Goal: Navigation & Orientation: Find specific page/section

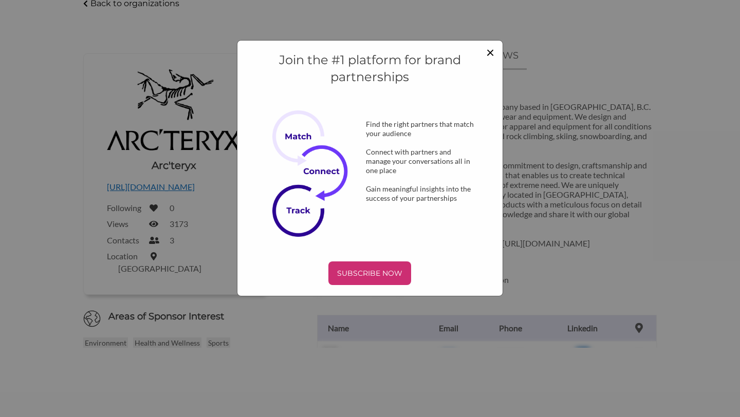
click at [489, 52] on span "×" at bounding box center [490, 51] width 8 height 17
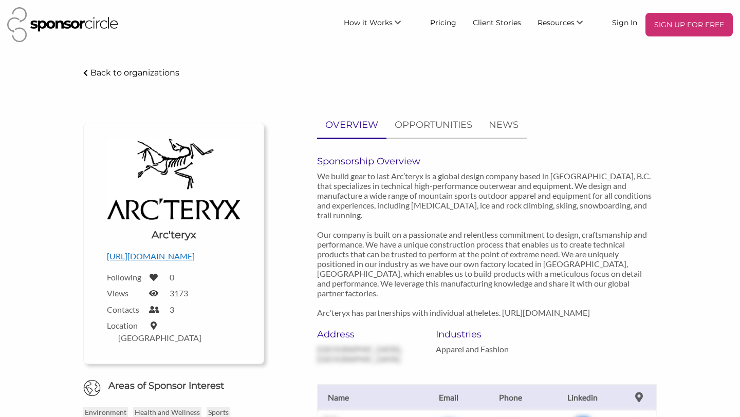
scroll to position [69, 0]
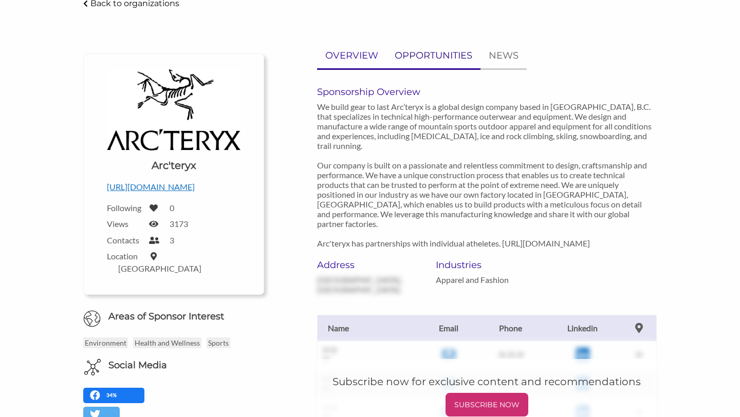
click at [441, 58] on p "OPPORTUNITIES" at bounding box center [434, 55] width 78 height 15
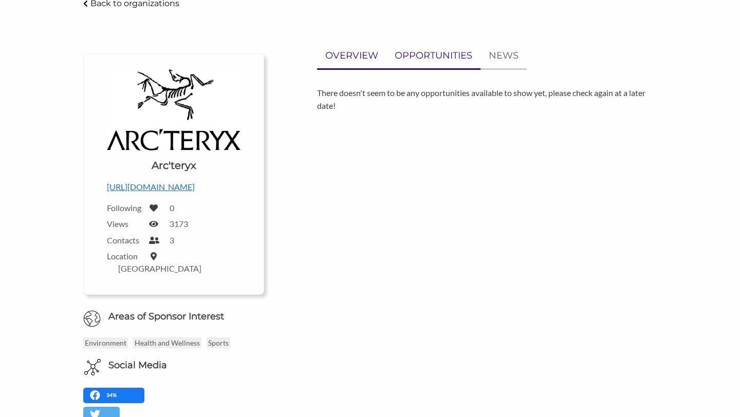
click at [342, 64] on link "OVERVIEW" at bounding box center [351, 55] width 69 height 25
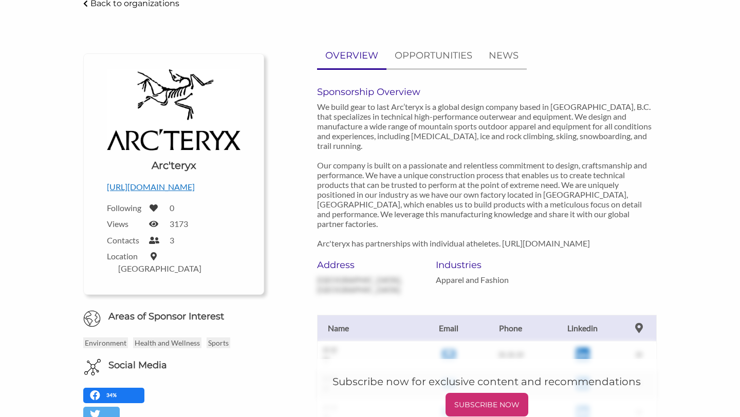
scroll to position [0, 0]
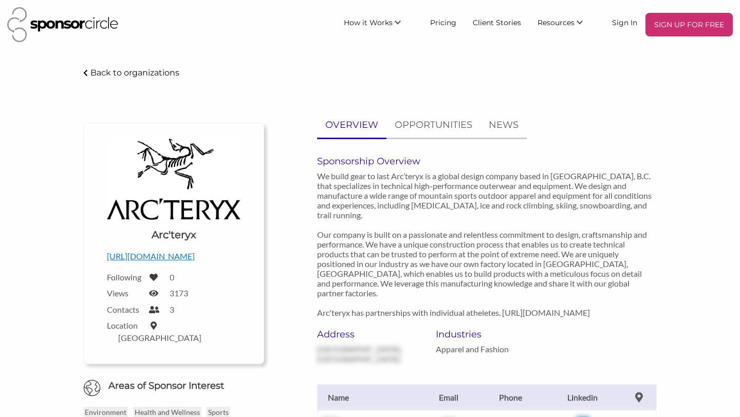
click at [61, 24] on img at bounding box center [62, 24] width 111 height 35
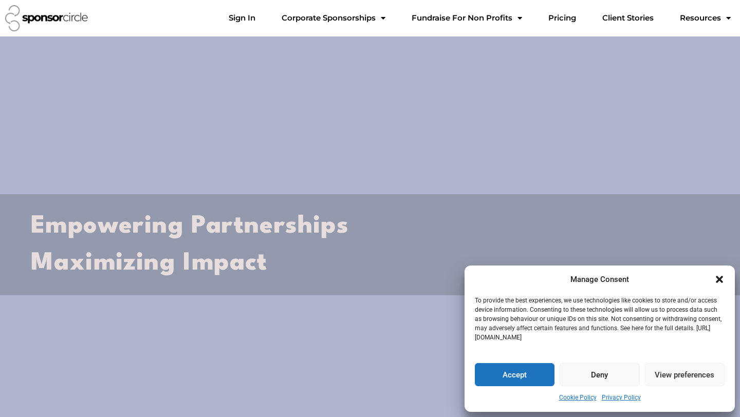
click at [721, 281] on icon "Close dialogue" at bounding box center [719, 279] width 7 height 7
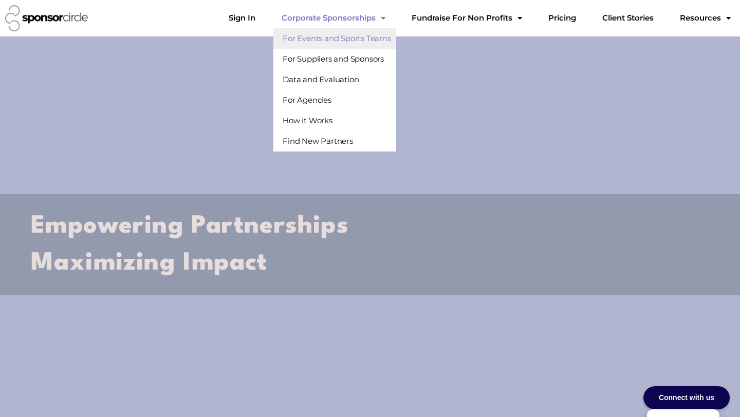
click at [381, 39] on link "For Events and Sports Teams" at bounding box center [334, 38] width 123 height 21
